Goal: Transaction & Acquisition: Purchase product/service

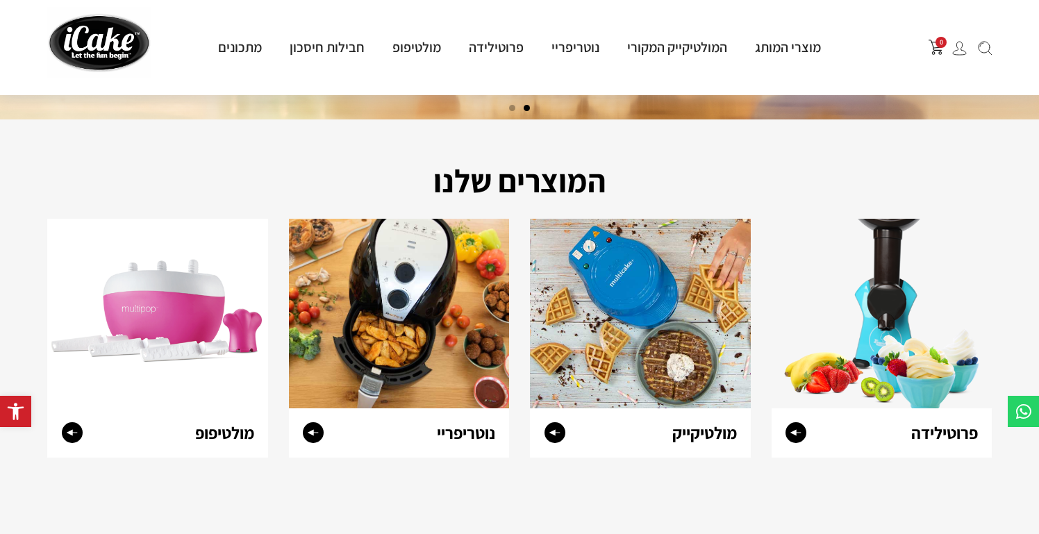
scroll to position [433, 0]
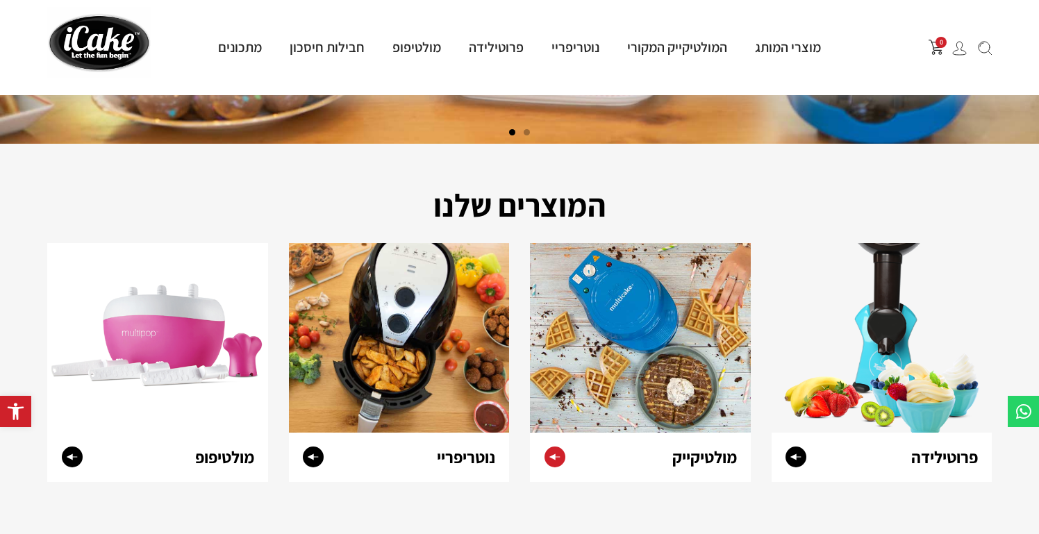
click at [637, 347] on img at bounding box center [640, 338] width 221 height 190
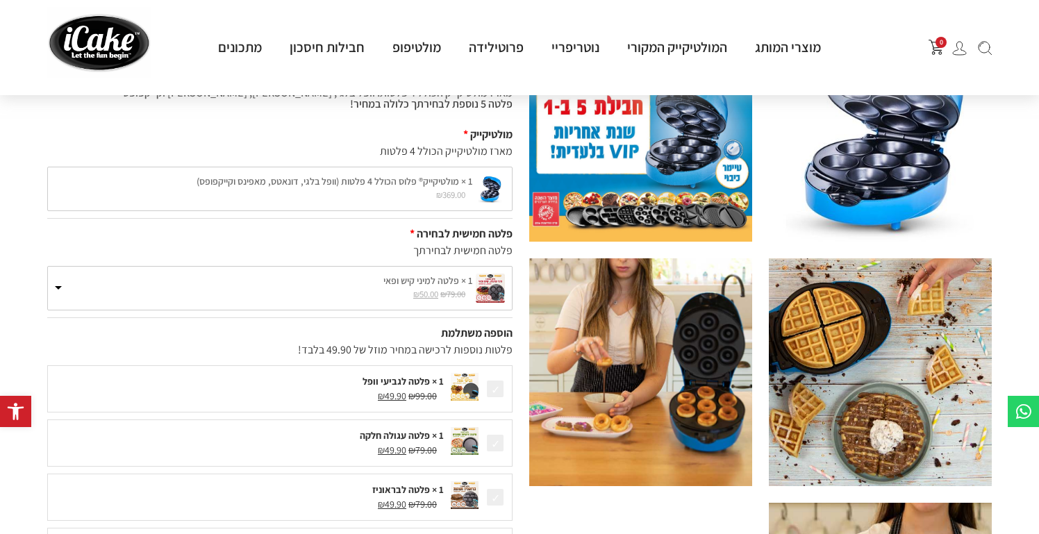
scroll to position [107, 0]
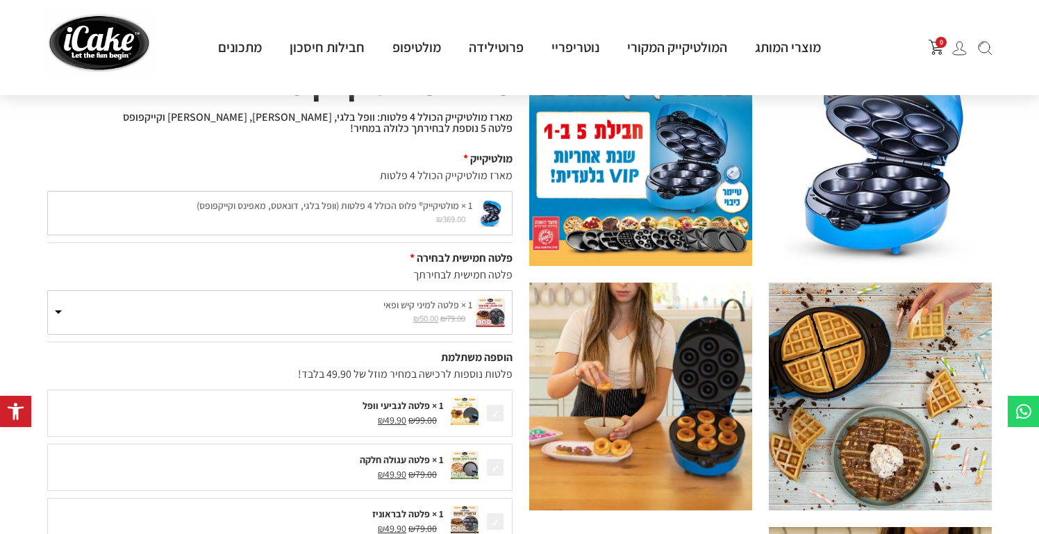
click at [390, 322] on small "₪ 79.00 המחיר המקורי היה: ₪79.00. ₪ 50.00 המחיר הנוכחי הוא: ₪50.00." at bounding box center [263, 319] width 417 height 13
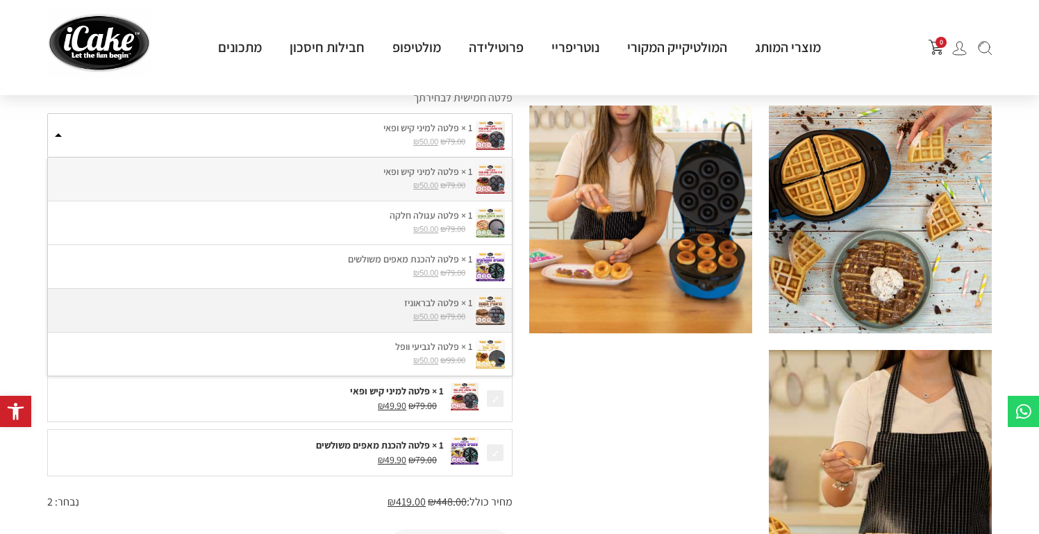
scroll to position [282, 0]
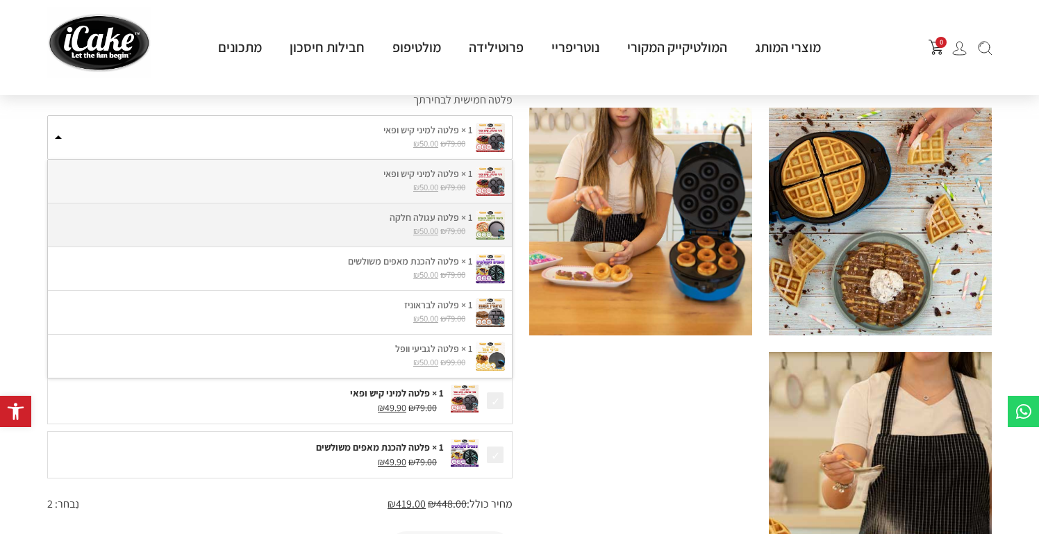
click at [351, 217] on label "1 × פלטה עגולה חלקה" at bounding box center [280, 217] width 450 height 15
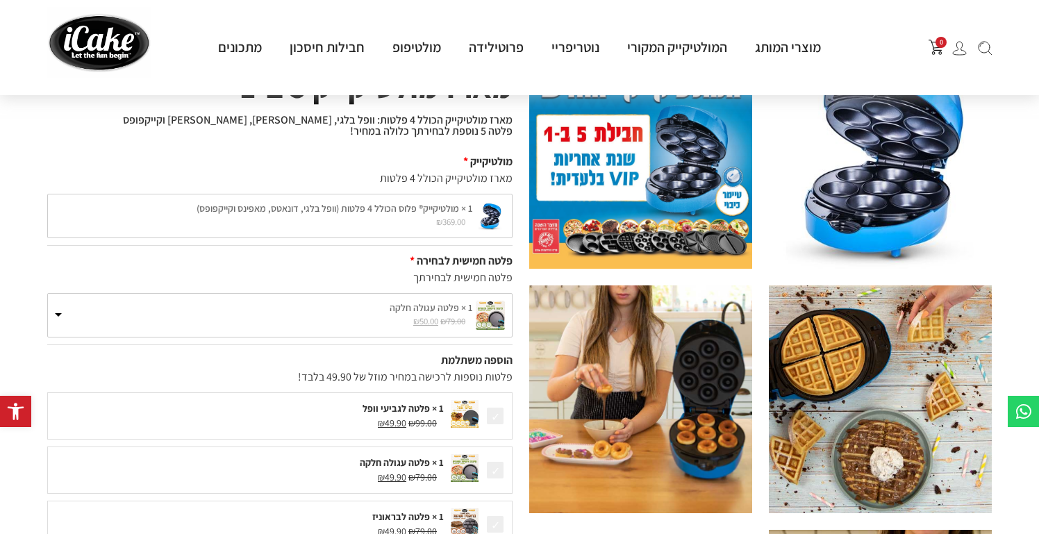
scroll to position [88, 0]
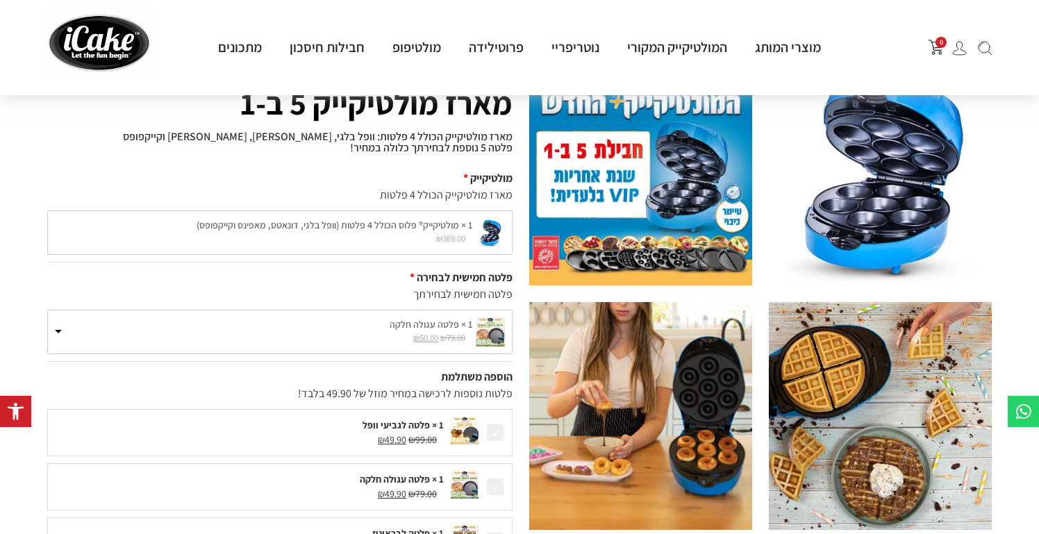
click at [347, 236] on div "1 × מולטיקייק® פלוס הכולל 4 פלטות (וופל בלגי, דונאטס, מאפינס וקייקפופס) ₪ 369.0…" at bounding box center [279, 232] width 465 height 44
click at [376, 222] on div "1 × מולטיקייק® פלוס הכולל 4 פלטות (וופל בלגי, דונאטס, מאפינס וקייקפופס) ₪ 369.0…" at bounding box center [279, 232] width 465 height 44
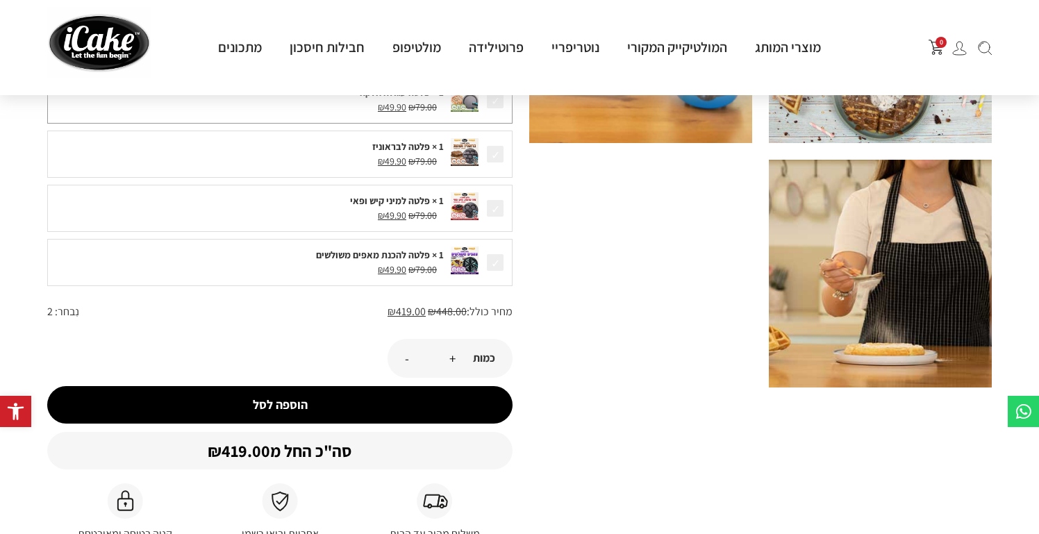
scroll to position [498, 0]
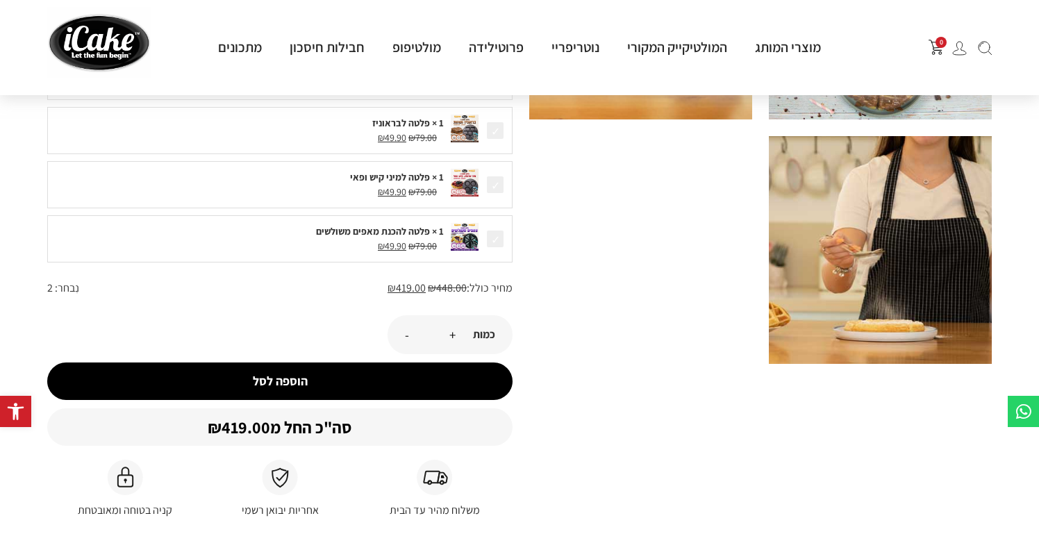
click at [322, 372] on button "הוספה לסל" at bounding box center [279, 382] width 465 height 38
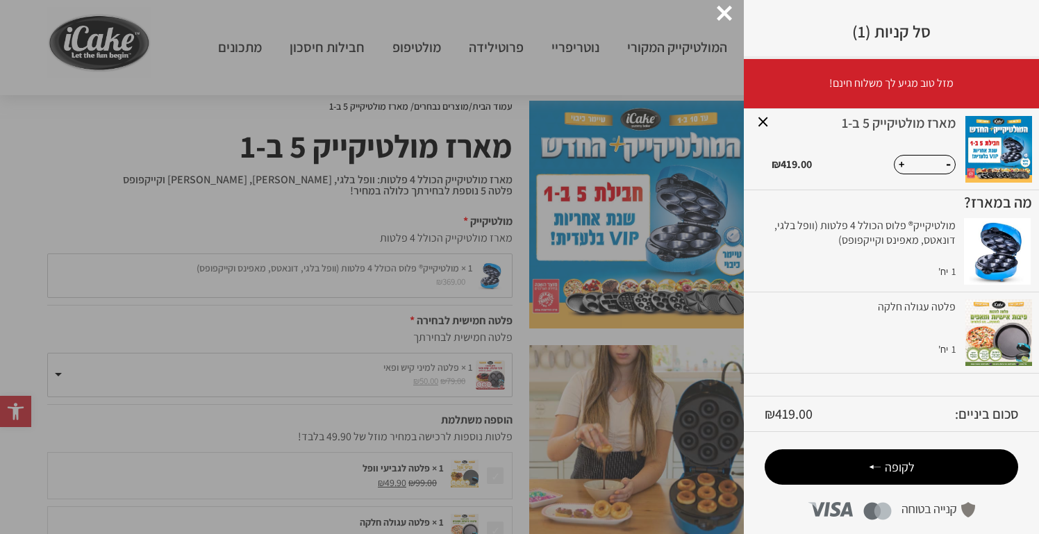
scroll to position [88, 0]
click at [727, 14] on div at bounding box center [724, 13] width 15 height 15
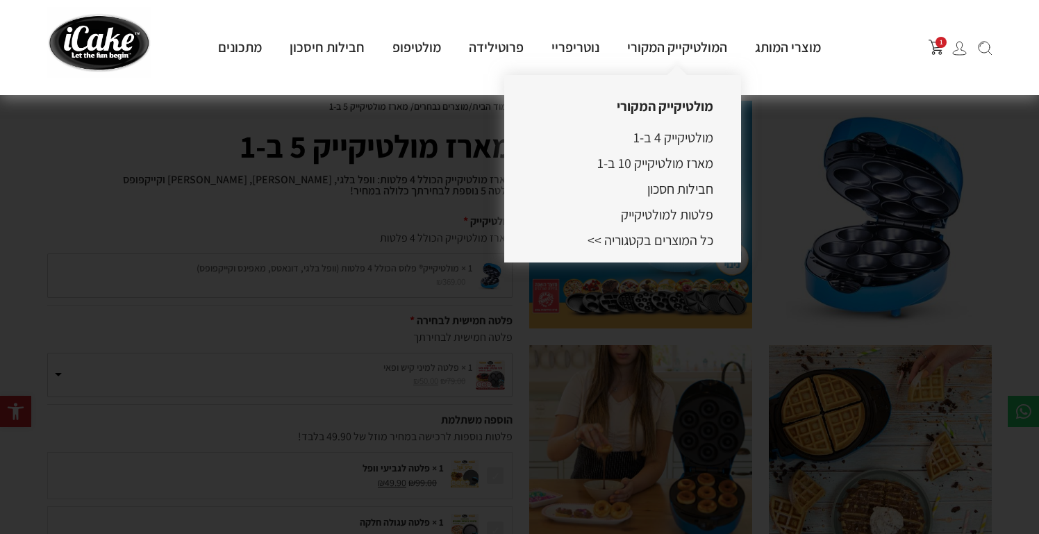
click at [658, 153] on li "מארז מולטיקייק 10 ב-1" at bounding box center [655, 163] width 116 height 21
click at [663, 135] on link "מולטיקייק 4 ב-1" at bounding box center [673, 137] width 80 height 18
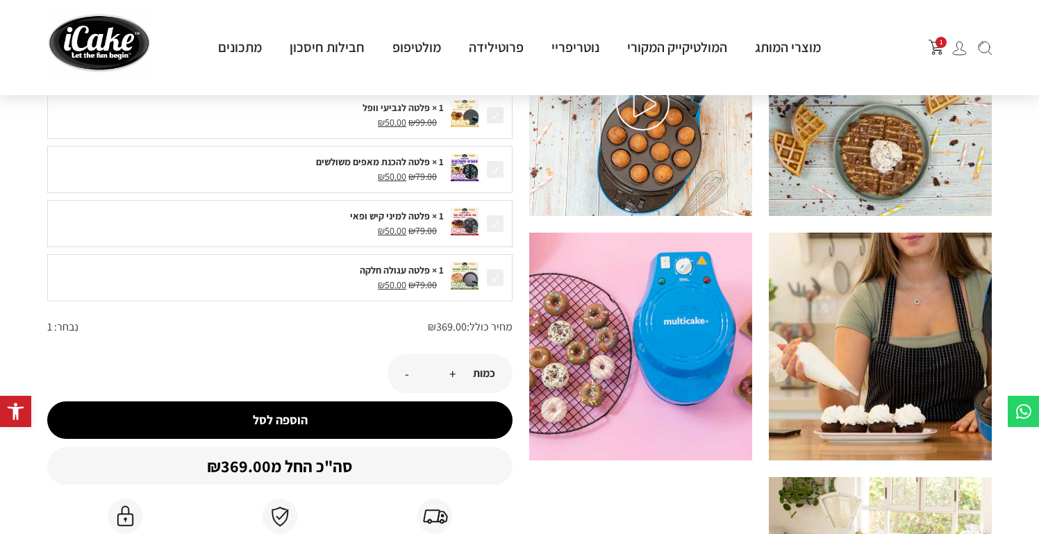
scroll to position [169, 0]
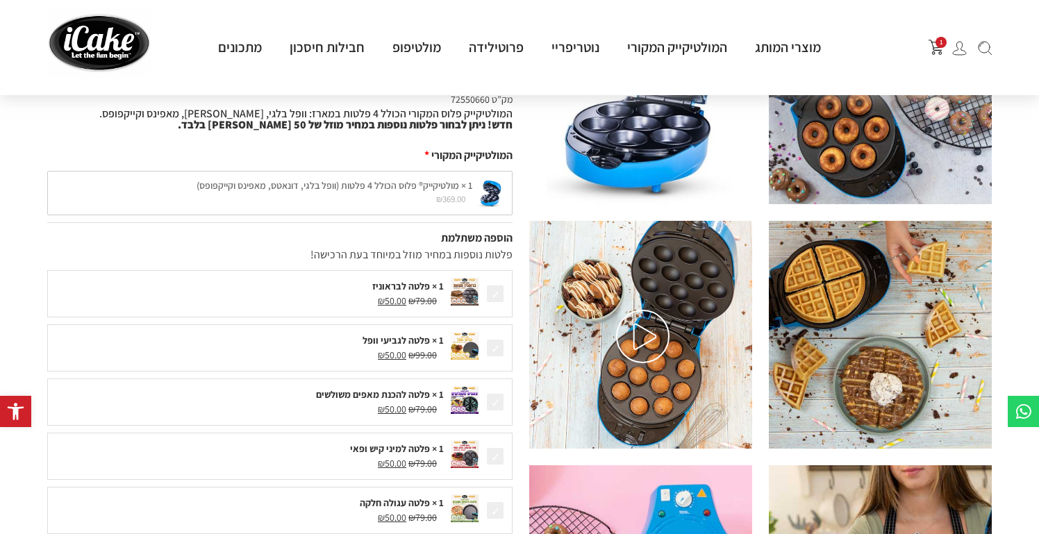
click at [637, 315] on img at bounding box center [642, 336] width 53 height 53
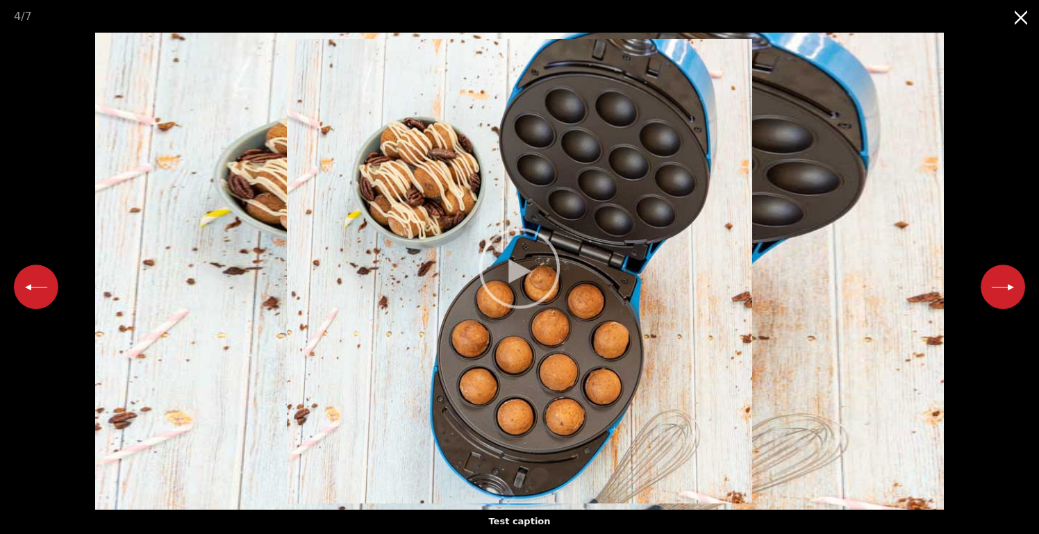
click at [560, 276] on video "Your browser does not support HTML5 video." at bounding box center [519, 271] width 1039 height 465
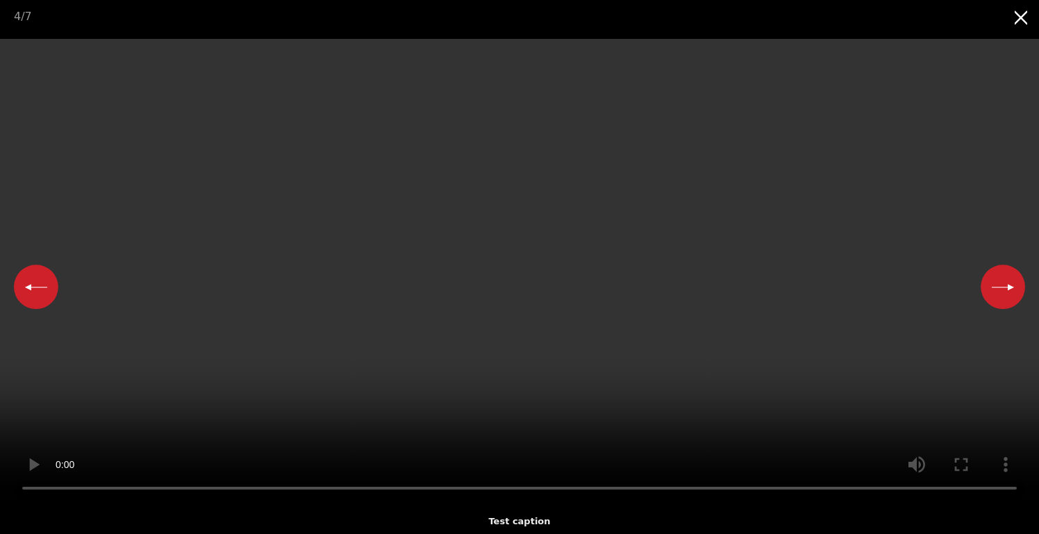
click at [1021, 13] on button "Close gallery" at bounding box center [1021, 16] width 35 height 33
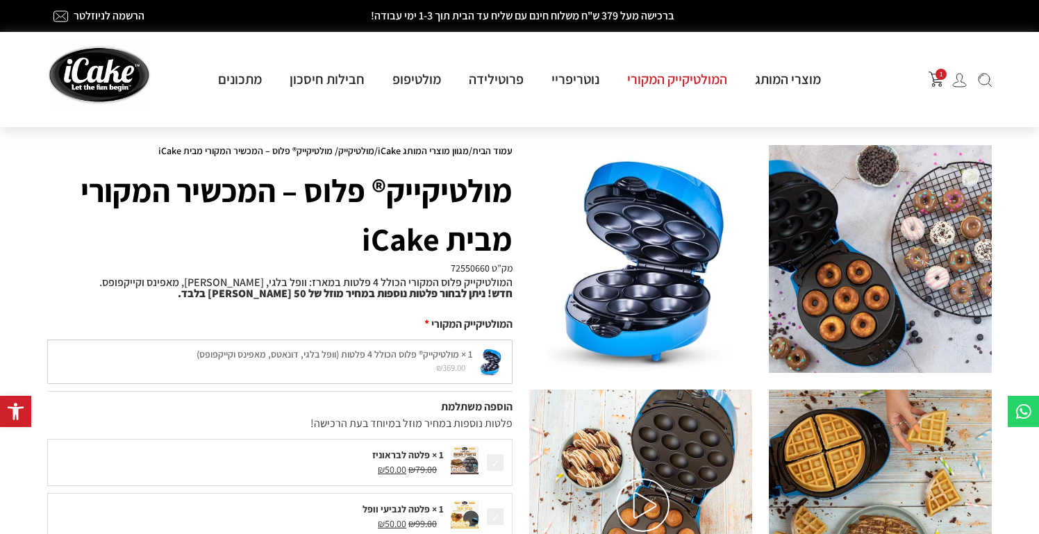
scroll to position [0, 0]
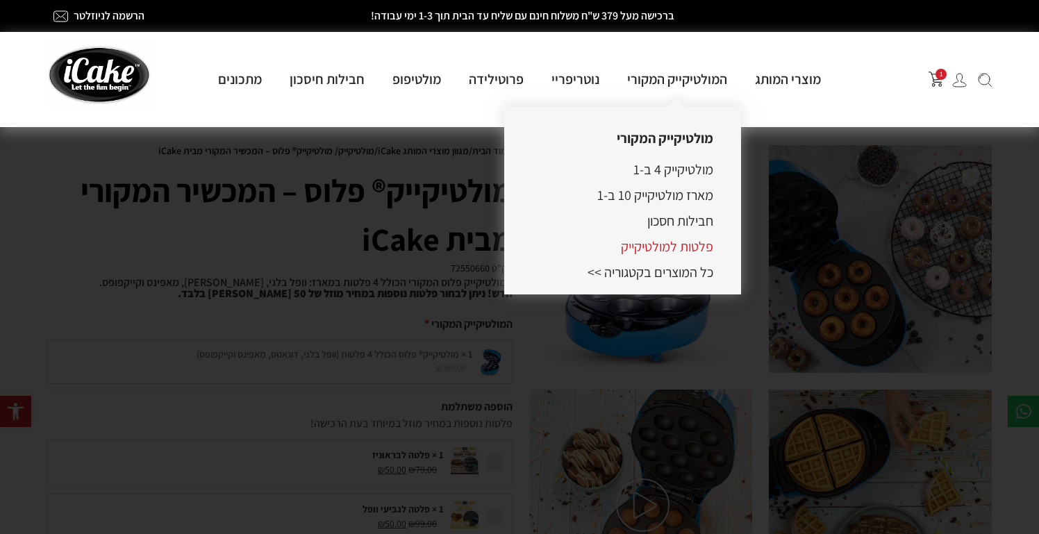
click at [659, 245] on link "פלטות למולטיקייק" at bounding box center [667, 247] width 92 height 18
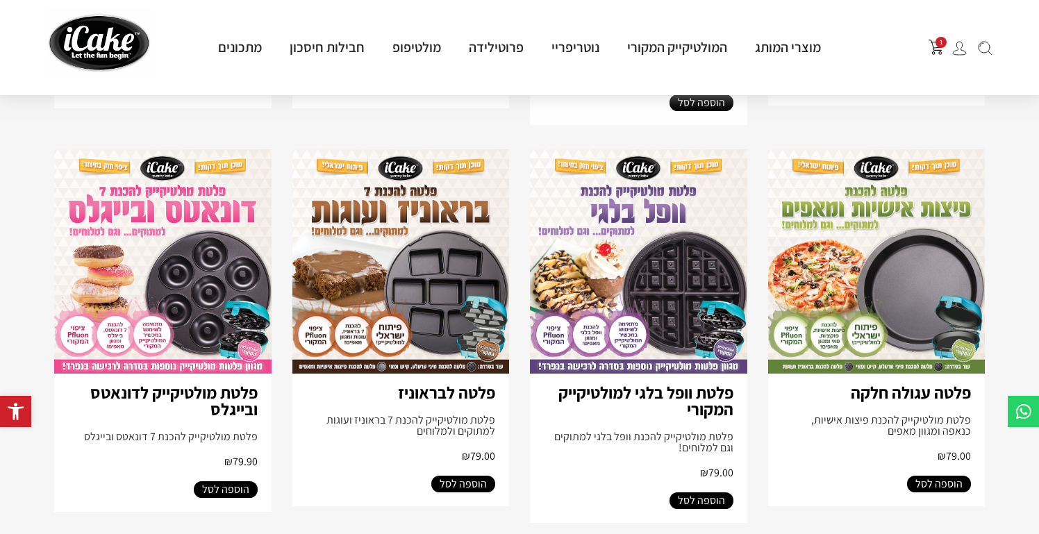
scroll to position [498, 0]
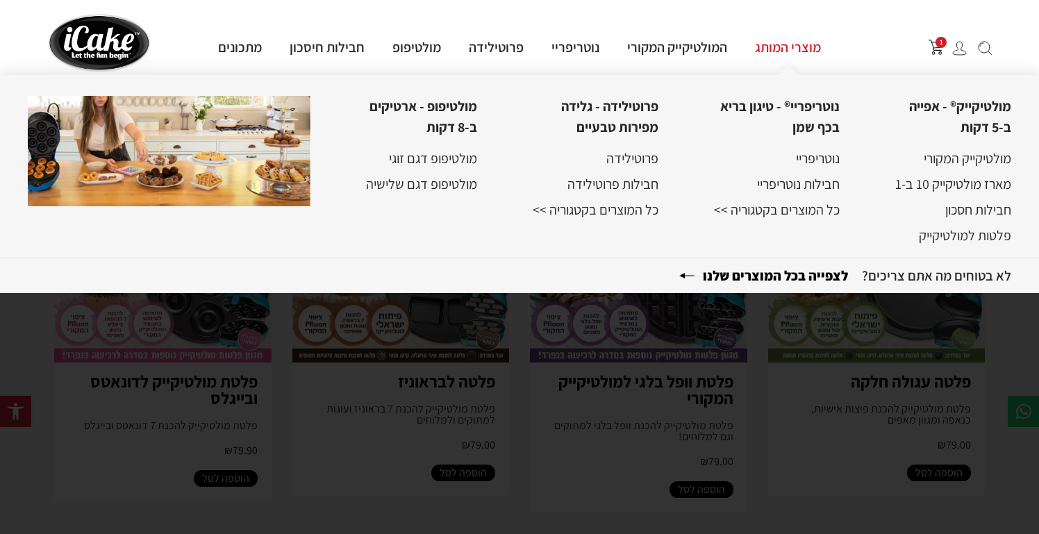
click at [755, 51] on link "מוצרי המותג" at bounding box center [788, 47] width 94 height 18
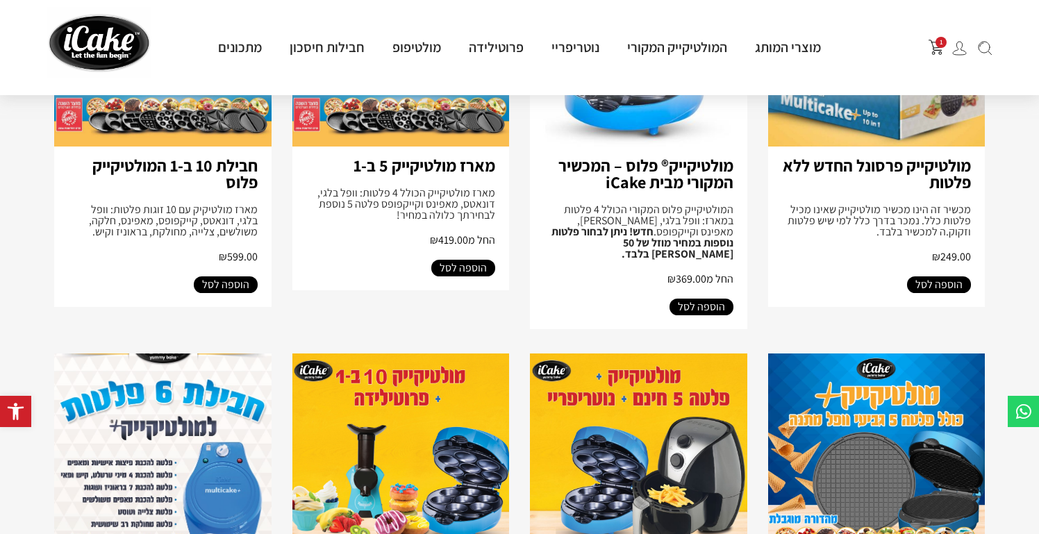
scroll to position [302, 0]
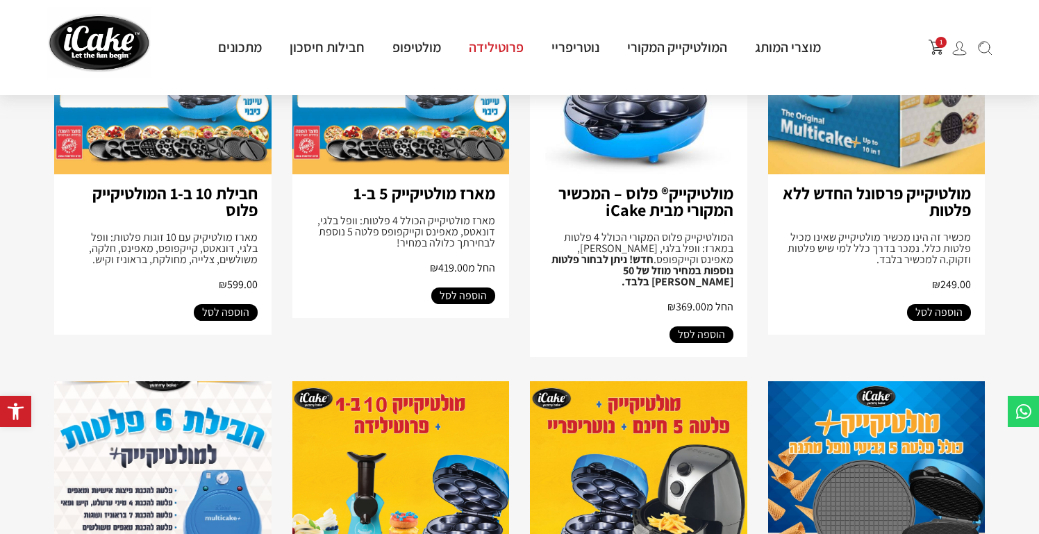
click at [511, 47] on link "פרוטילידה" at bounding box center [496, 47] width 83 height 18
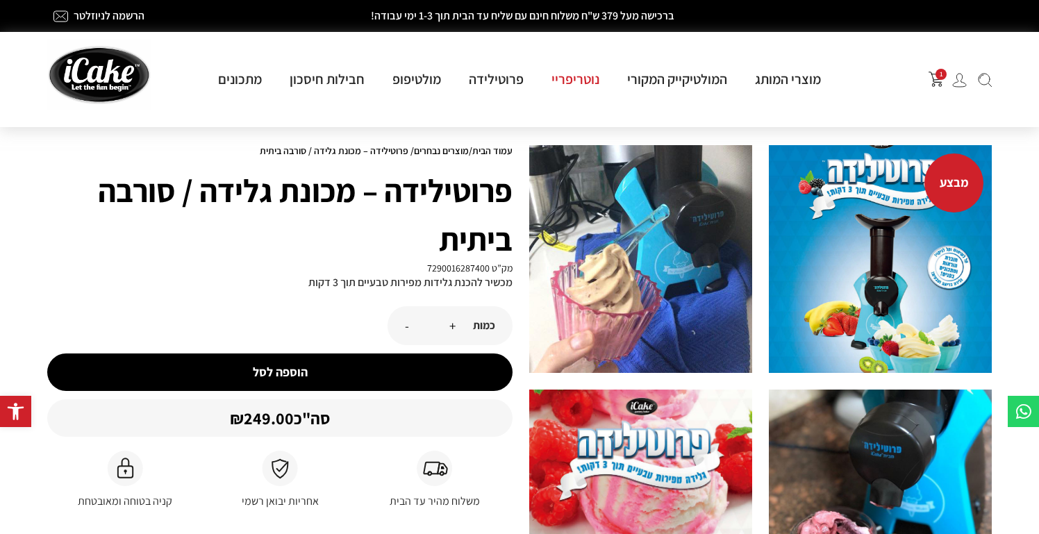
click at [597, 79] on link "נוטריפריי" at bounding box center [576, 79] width 76 height 18
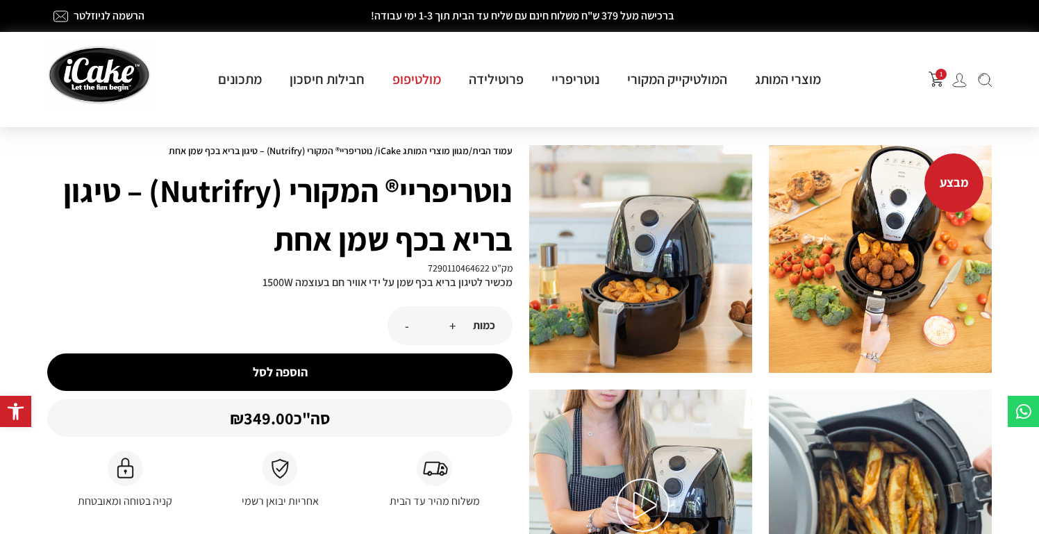
click at [423, 85] on link "מולטיפופ" at bounding box center [417, 79] width 76 height 18
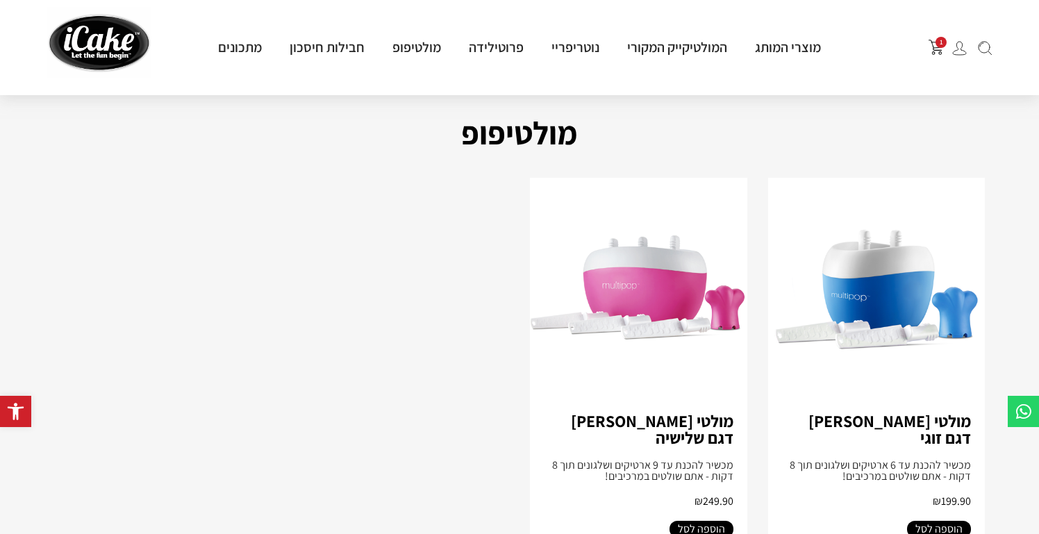
scroll to position [63, 0]
